Goal: Information Seeking & Learning: Learn about a topic

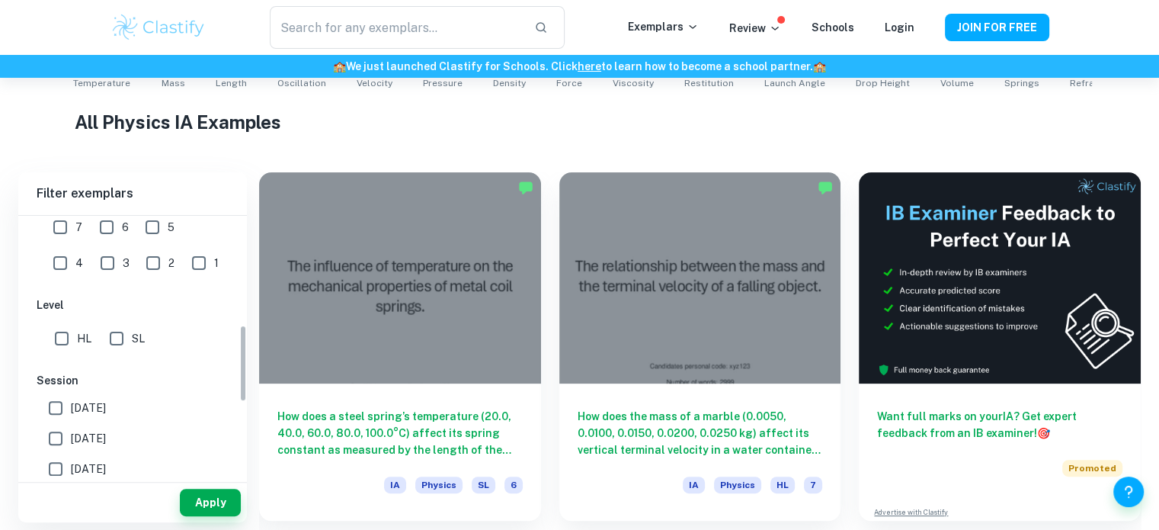
scroll to position [369, 0]
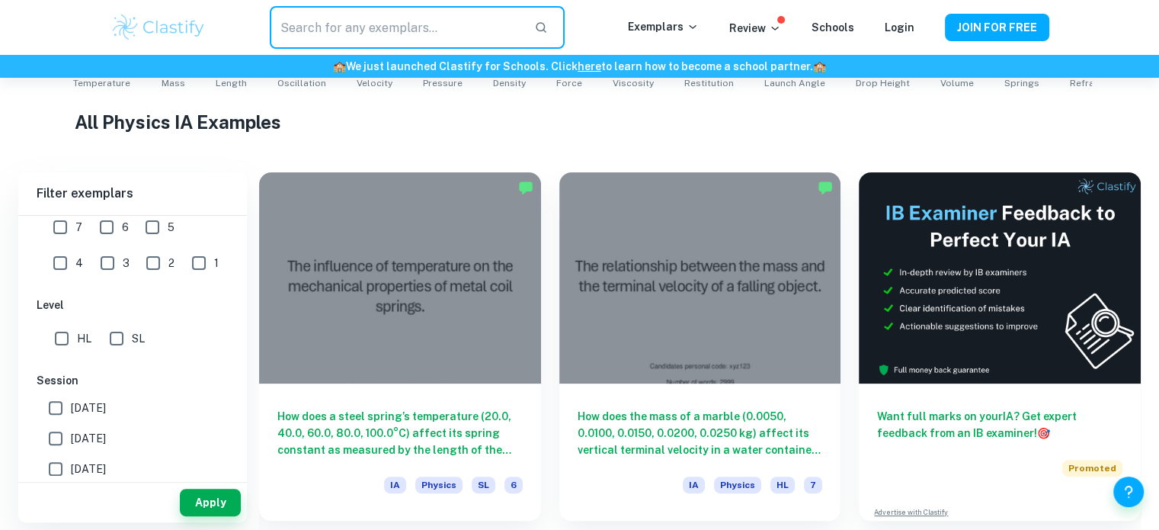
click at [351, 25] on input "text" at bounding box center [396, 27] width 252 height 43
type input "viscosity"
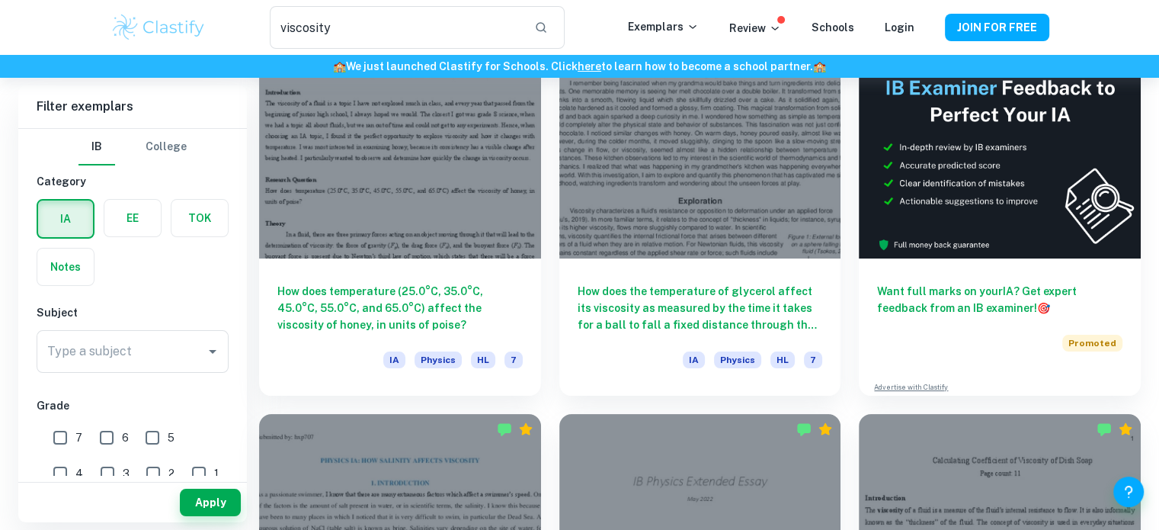
scroll to position [118, 0]
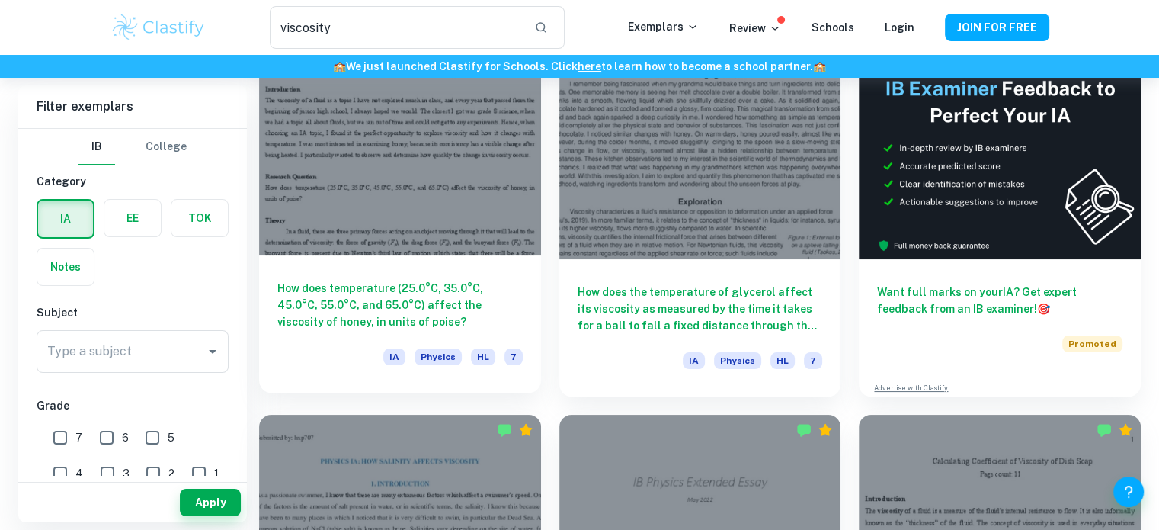
click at [471, 243] on div at bounding box center [400, 149] width 282 height 211
